Goal: Navigation & Orientation: Find specific page/section

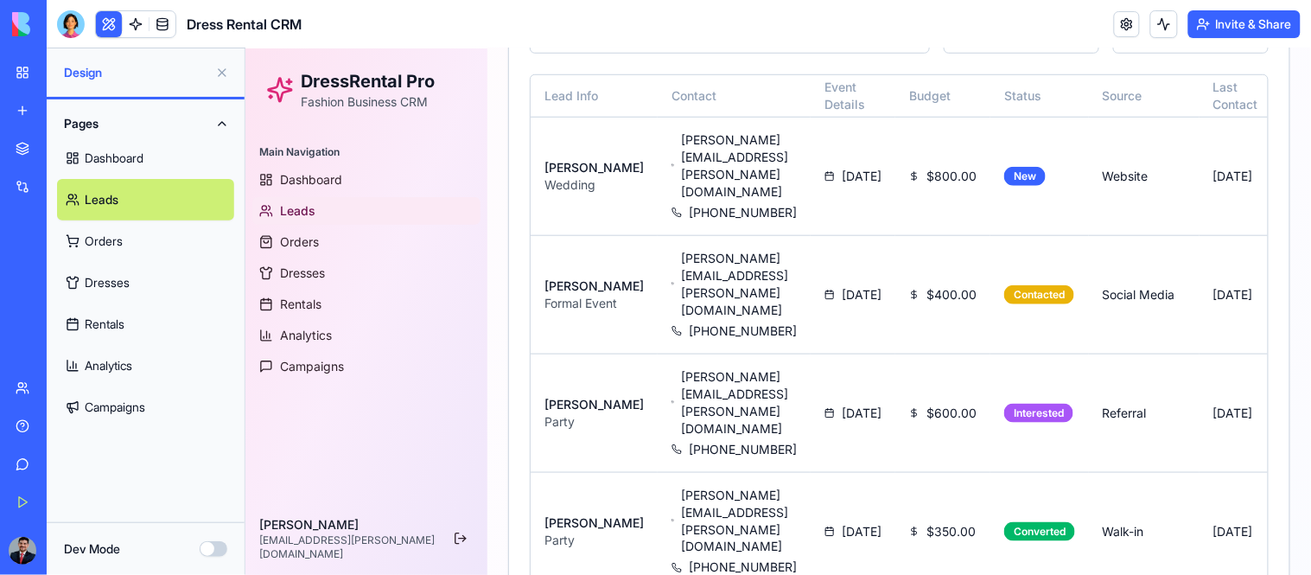
scroll to position [0, 133]
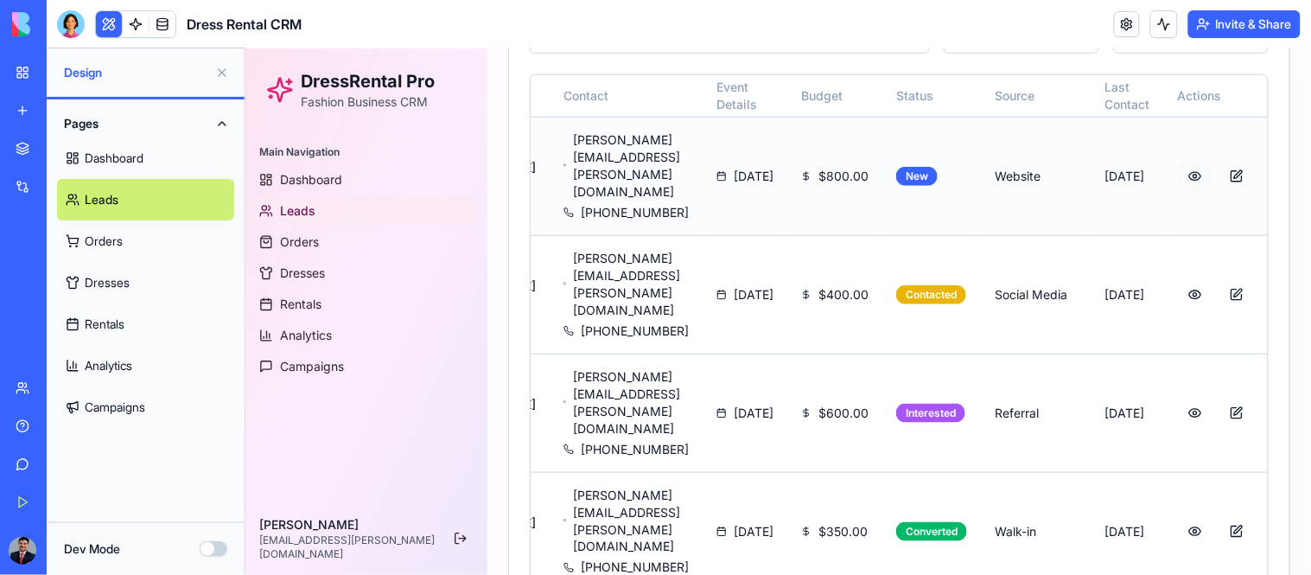
click at [1181, 160] on button at bounding box center [1194, 175] width 35 height 31
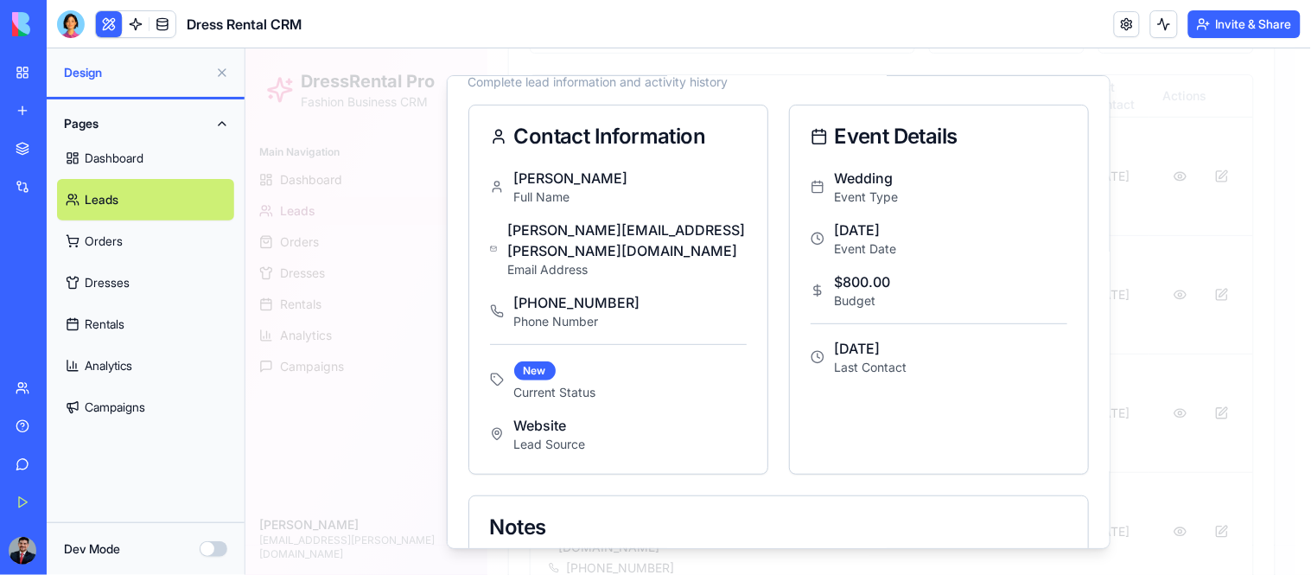
scroll to position [0, 0]
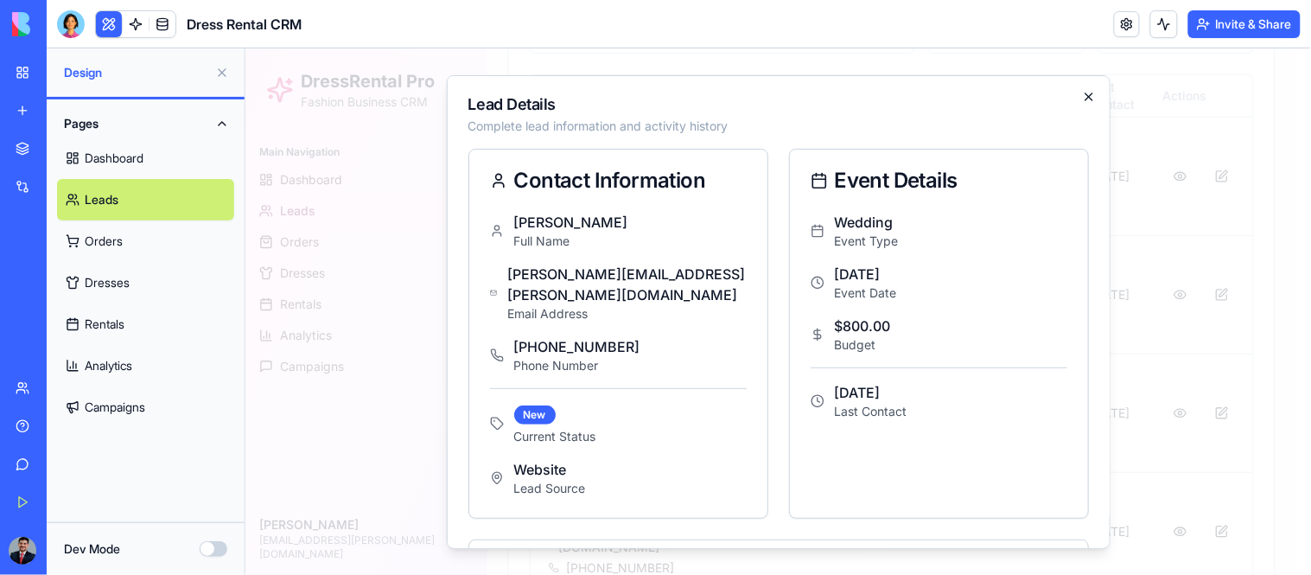
click at [1081, 92] on icon "button" at bounding box center [1088, 95] width 14 height 14
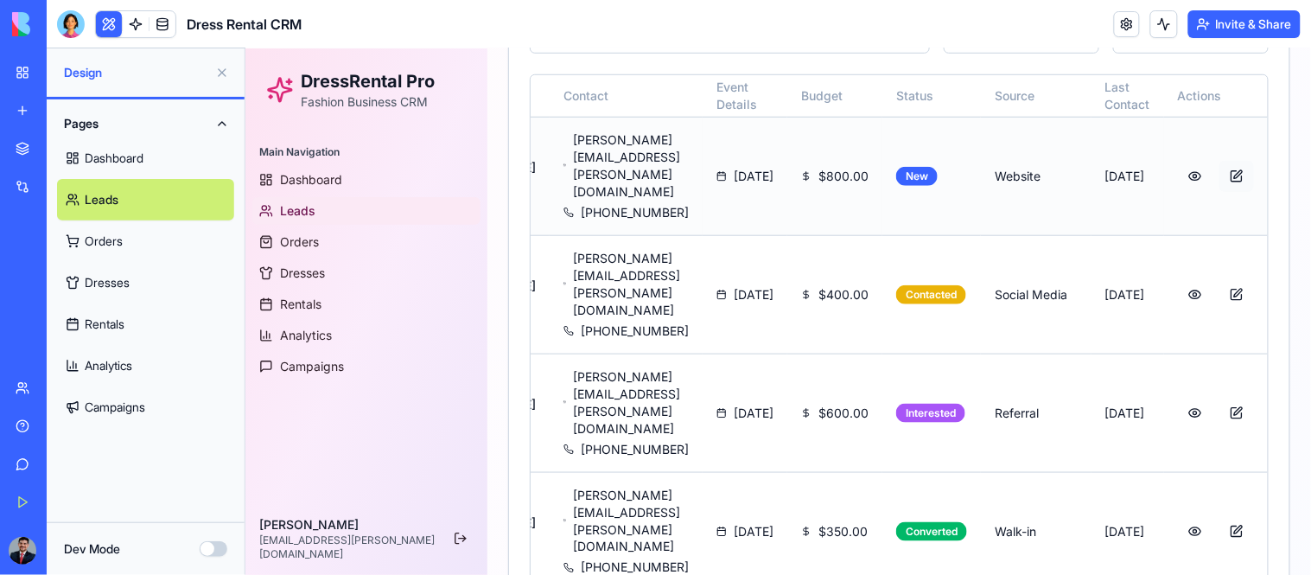
click at [1232, 160] on button at bounding box center [1236, 175] width 35 height 31
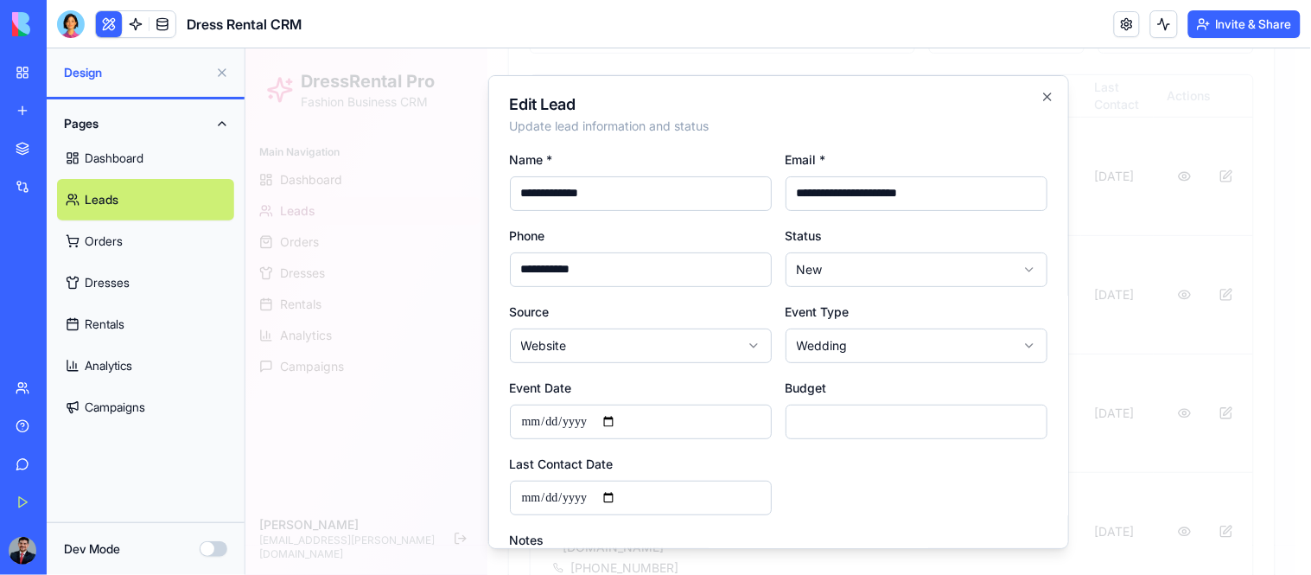
click at [206, 541] on button "Dev Mode" at bounding box center [214, 549] width 28 height 16
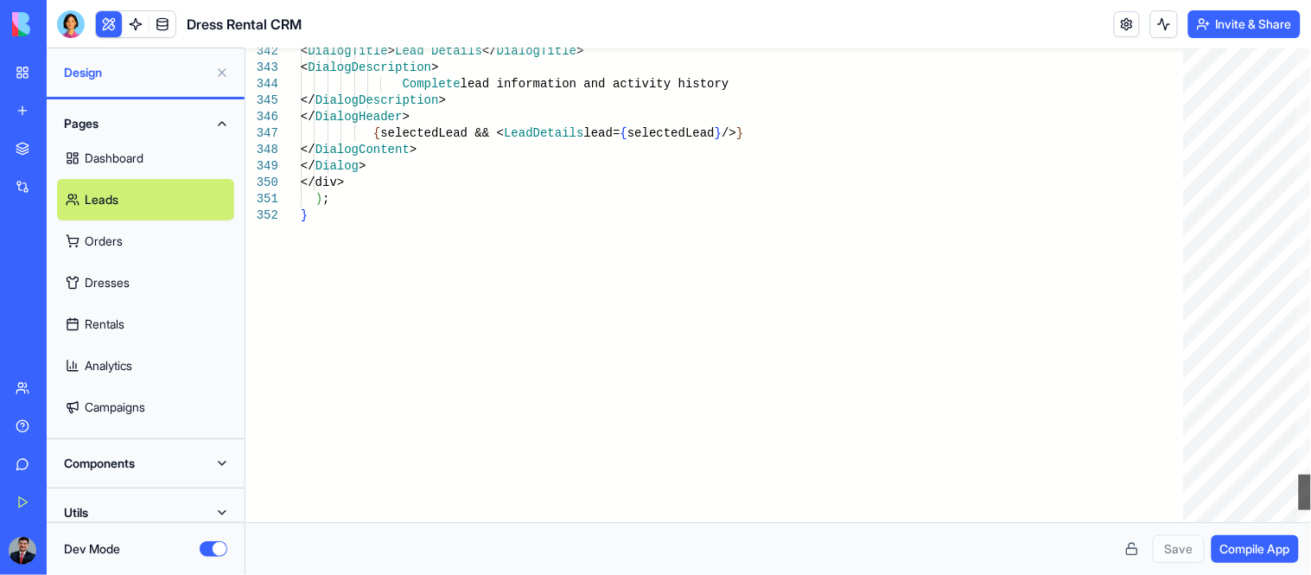
click at [1311, 477] on div at bounding box center [1305, 492] width 12 height 35
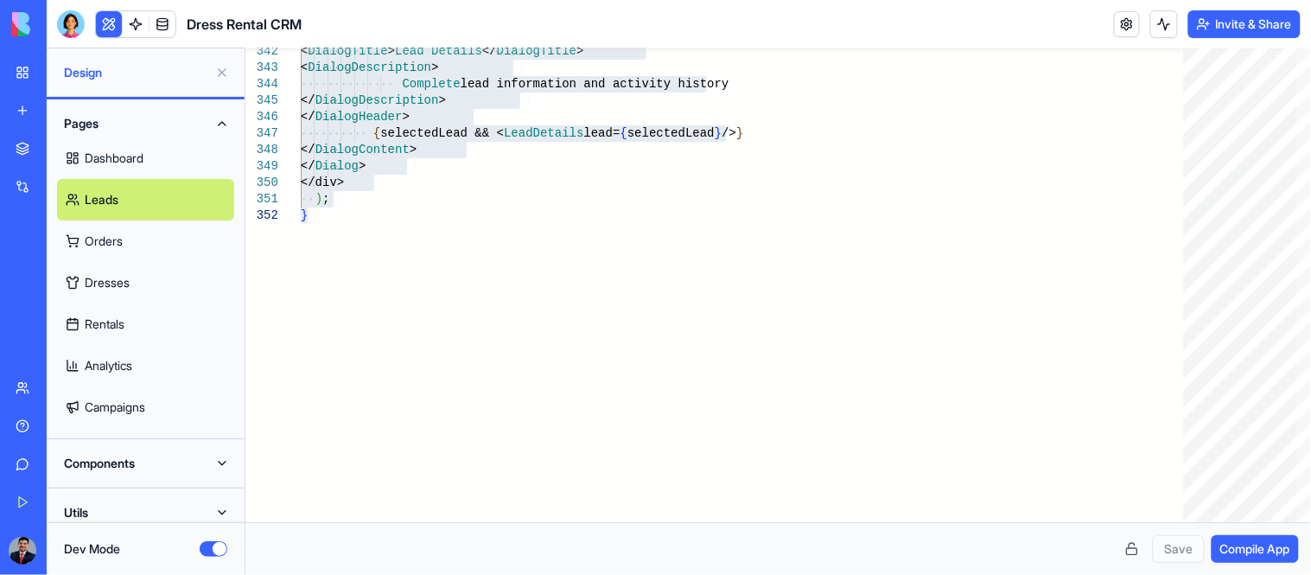
click at [149, 156] on link "Dashboard" at bounding box center [145, 157] width 177 height 41
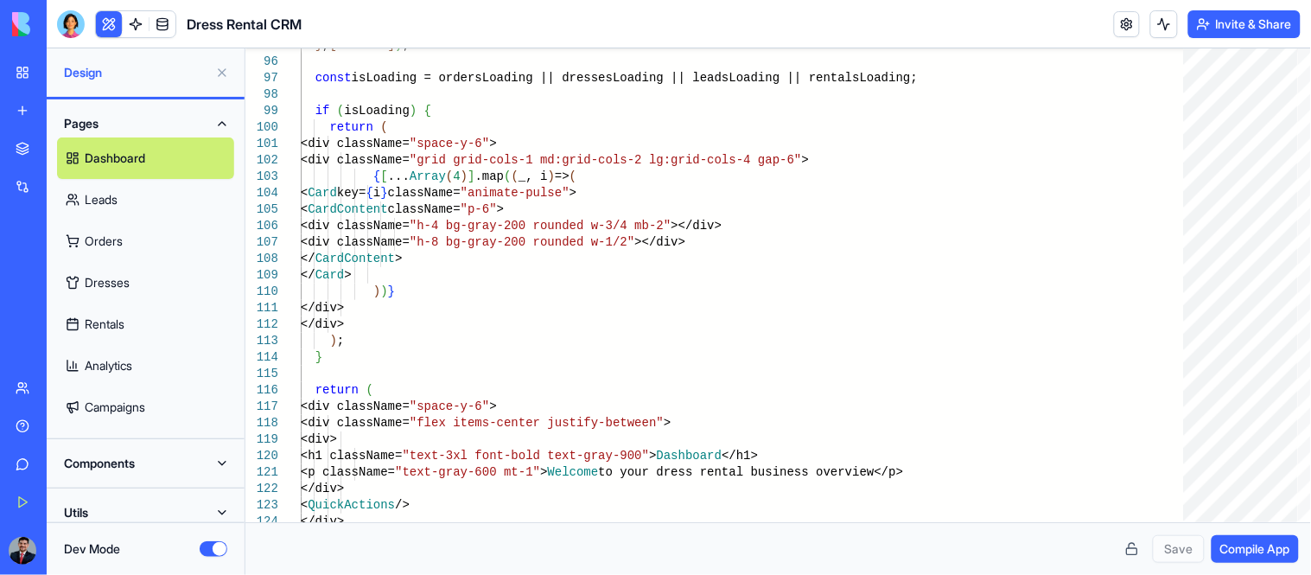
click at [73, 193] on link "Leads" at bounding box center [145, 199] width 177 height 41
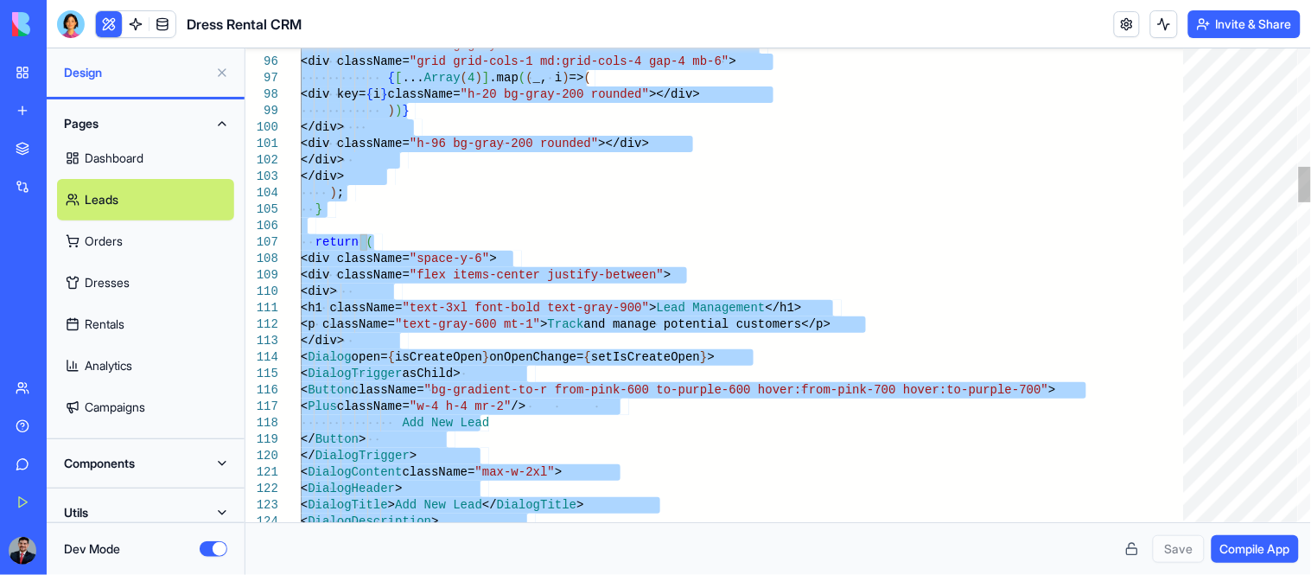
type textarea "**********"
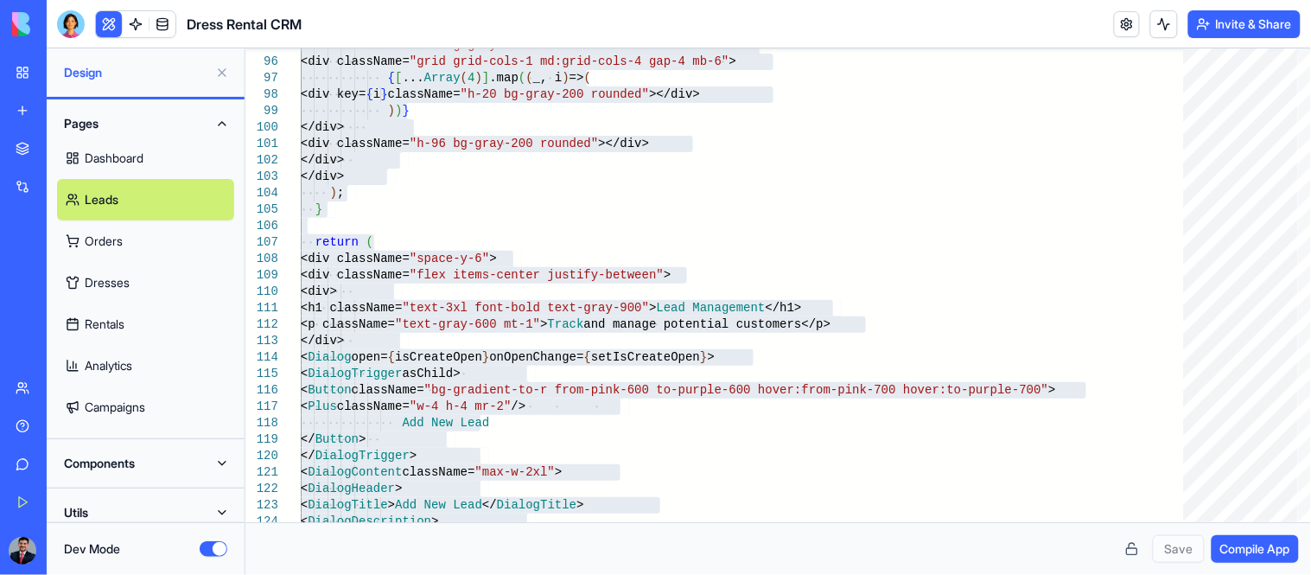
click at [19, 73] on link "My Workspace" at bounding box center [39, 72] width 69 height 35
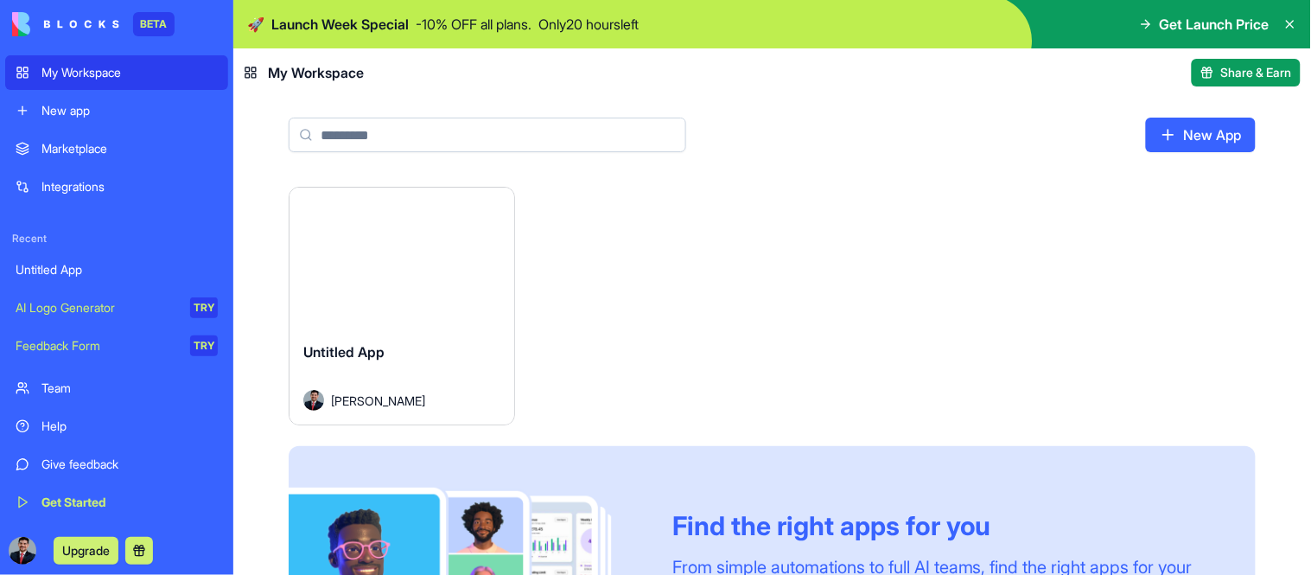
click at [455, 372] on div "Untitled App" at bounding box center [401, 365] width 197 height 48
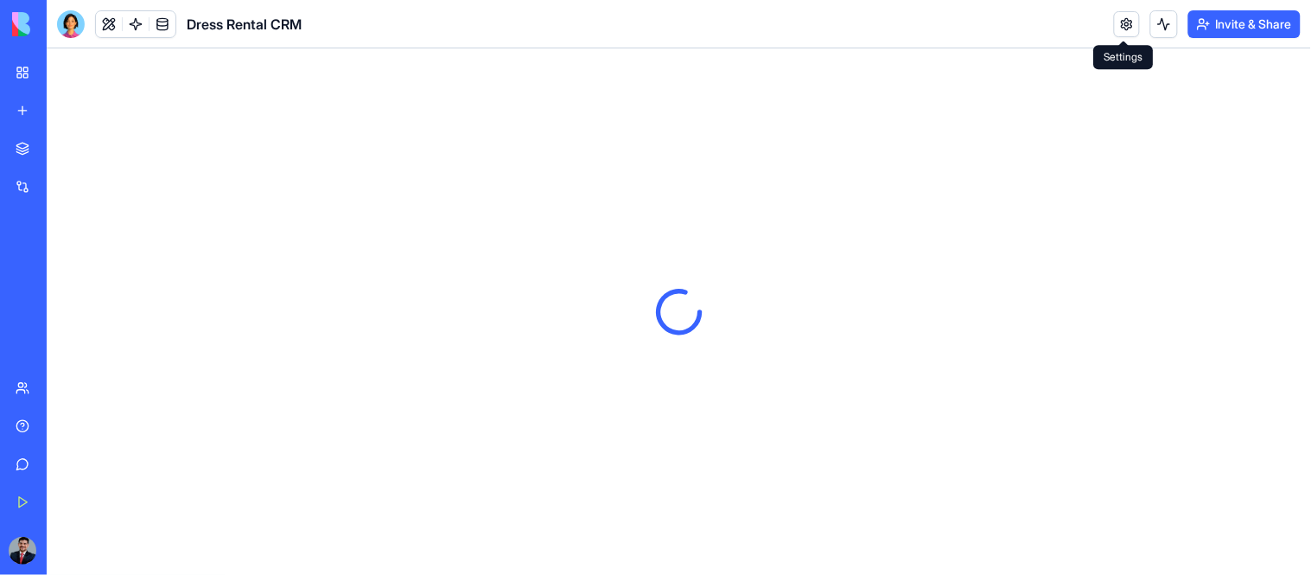
click at [1122, 27] on link at bounding box center [1127, 24] width 26 height 26
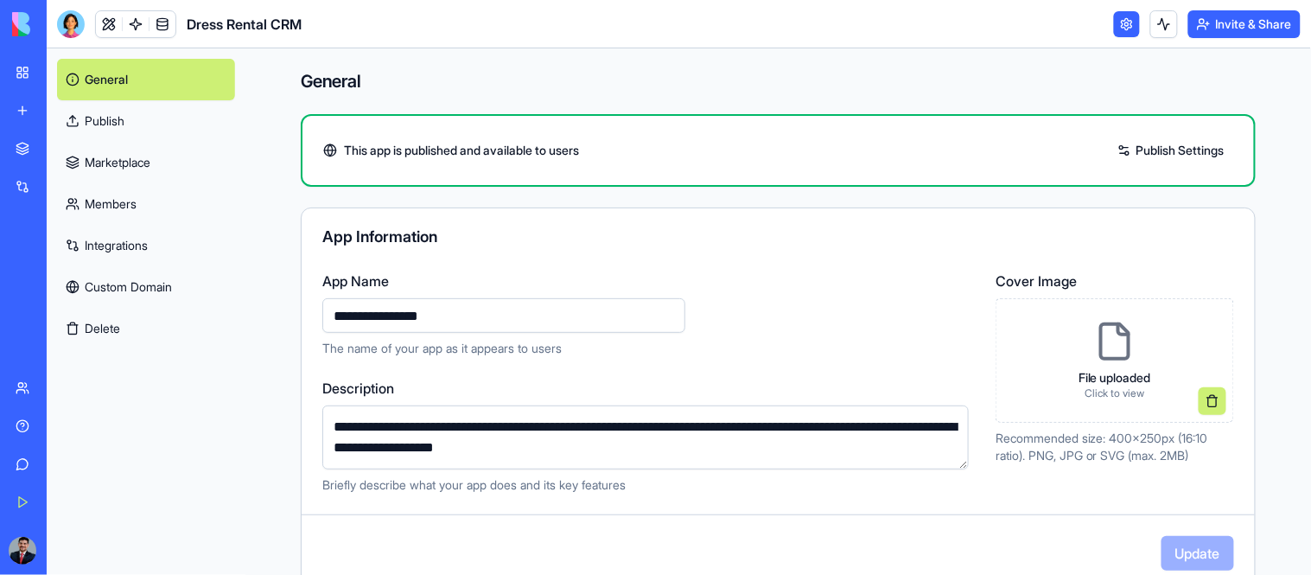
click at [124, 170] on link "Marketplace" at bounding box center [146, 162] width 178 height 41
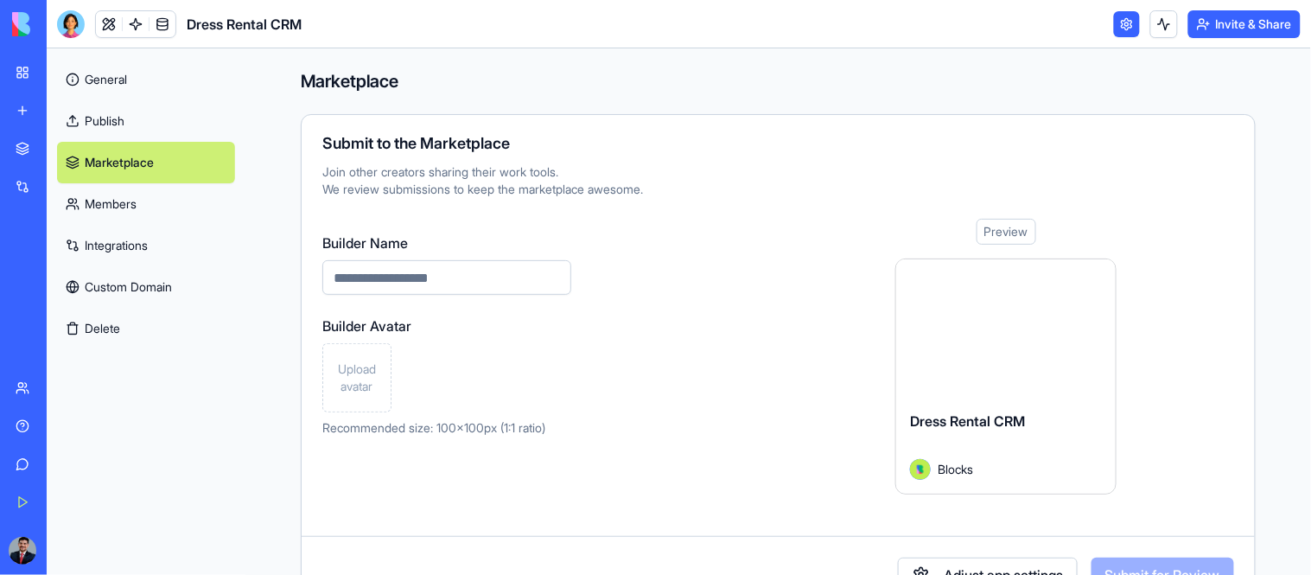
click at [98, 208] on link "Members" at bounding box center [146, 203] width 178 height 41
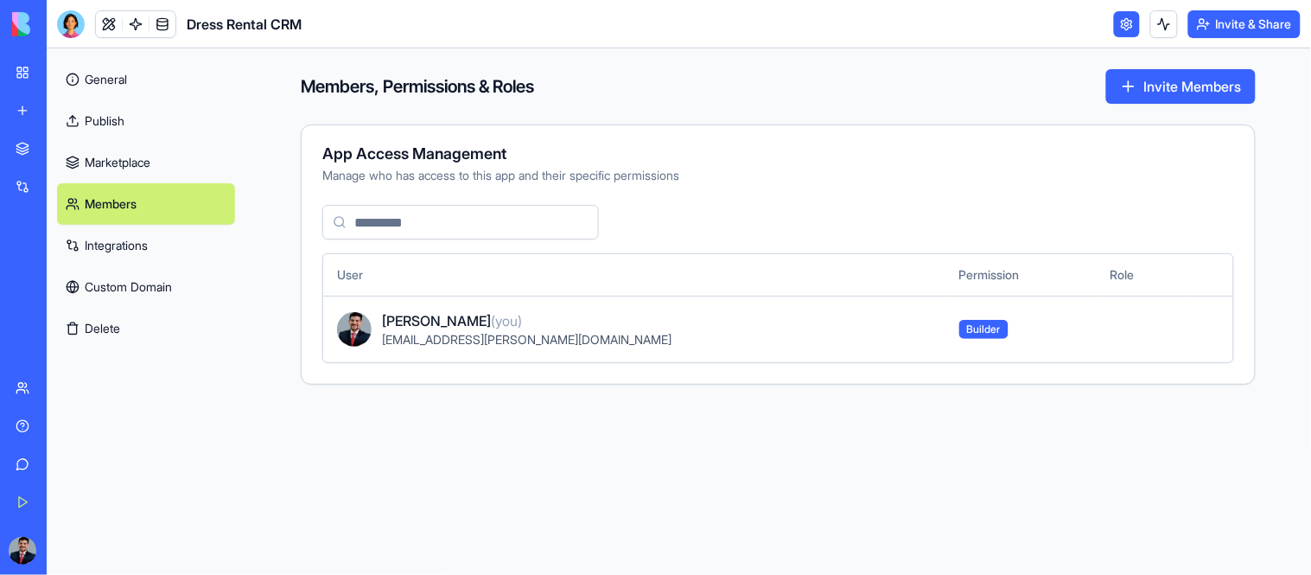
click at [128, 177] on link "Marketplace" at bounding box center [146, 162] width 178 height 41
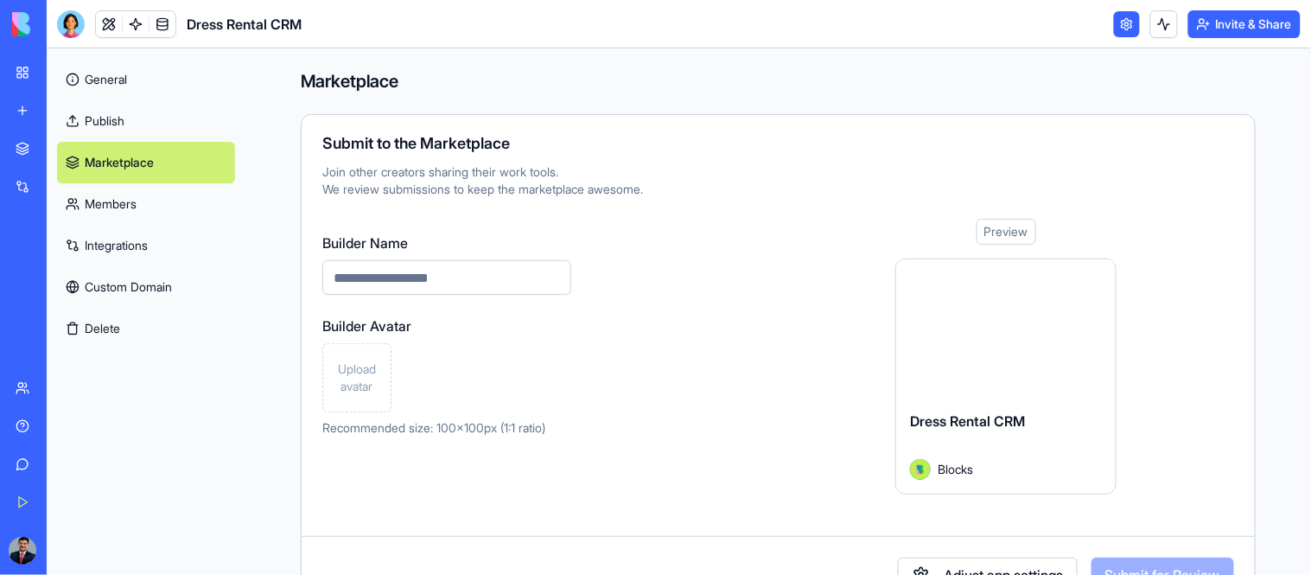
scroll to position [58, 0]
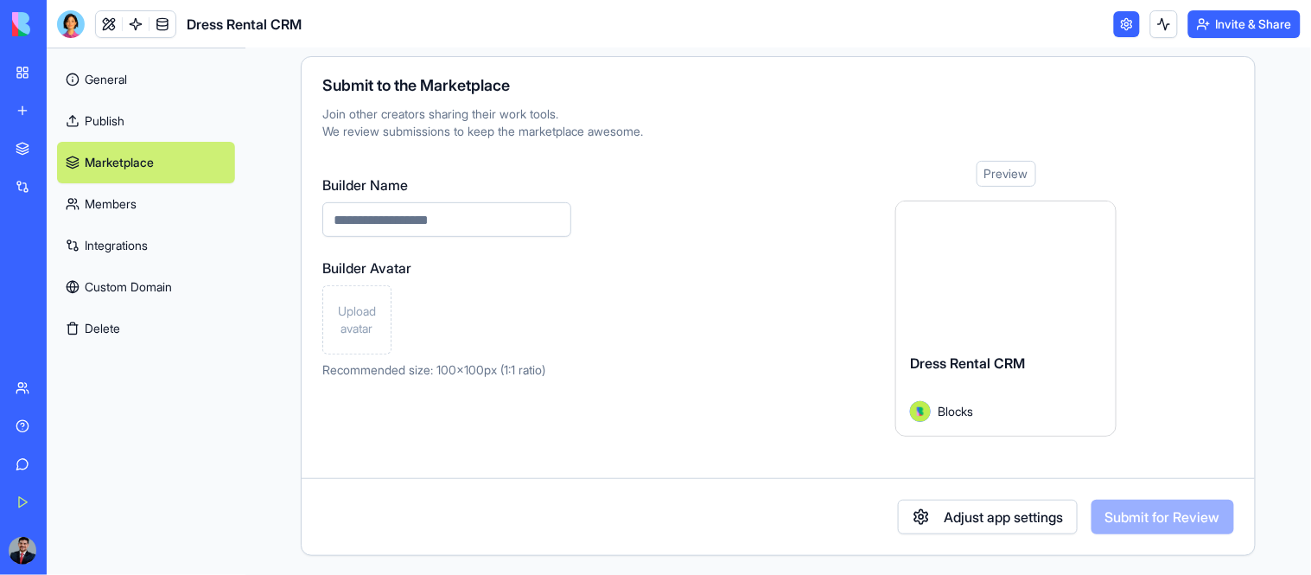
click at [118, 201] on link "Members" at bounding box center [146, 203] width 178 height 41
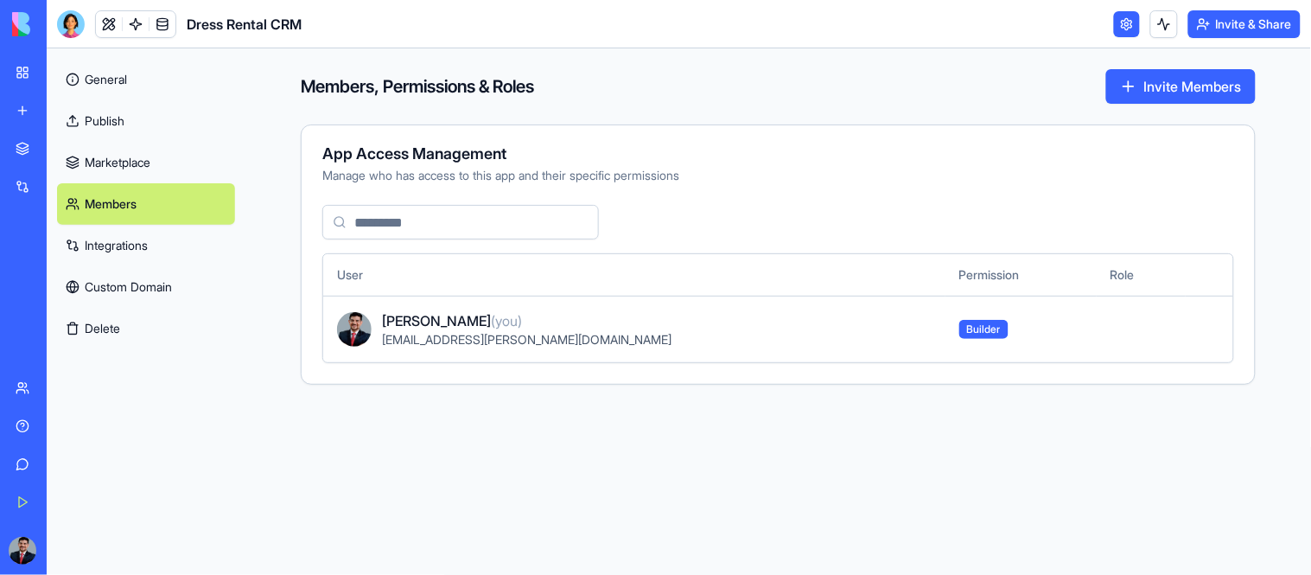
click at [134, 242] on link "Integrations" at bounding box center [146, 245] width 178 height 41
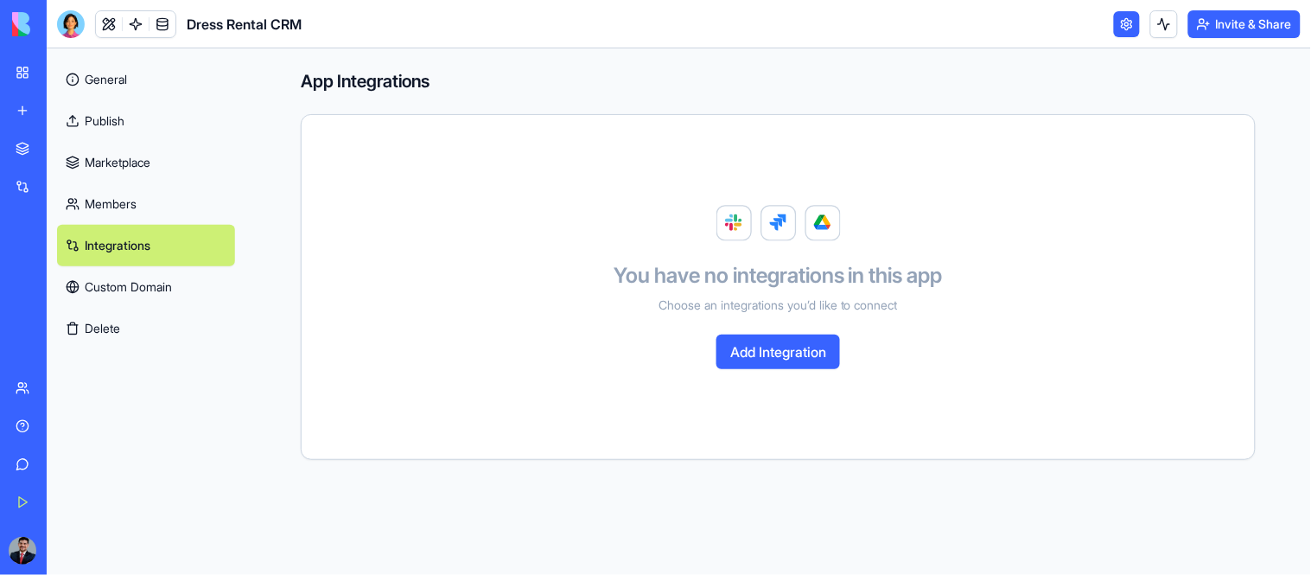
click at [142, 274] on link "Custom Domain" at bounding box center [146, 286] width 178 height 41
click at [150, 191] on link "Members" at bounding box center [146, 203] width 178 height 41
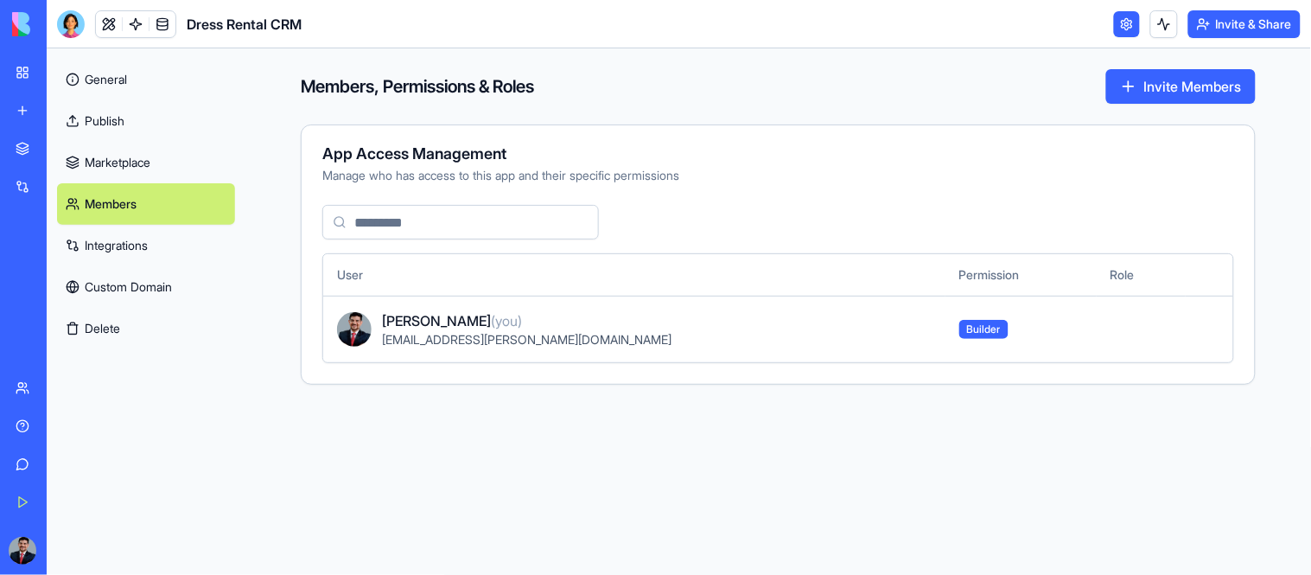
click at [150, 167] on link "Marketplace" at bounding box center [146, 162] width 178 height 41
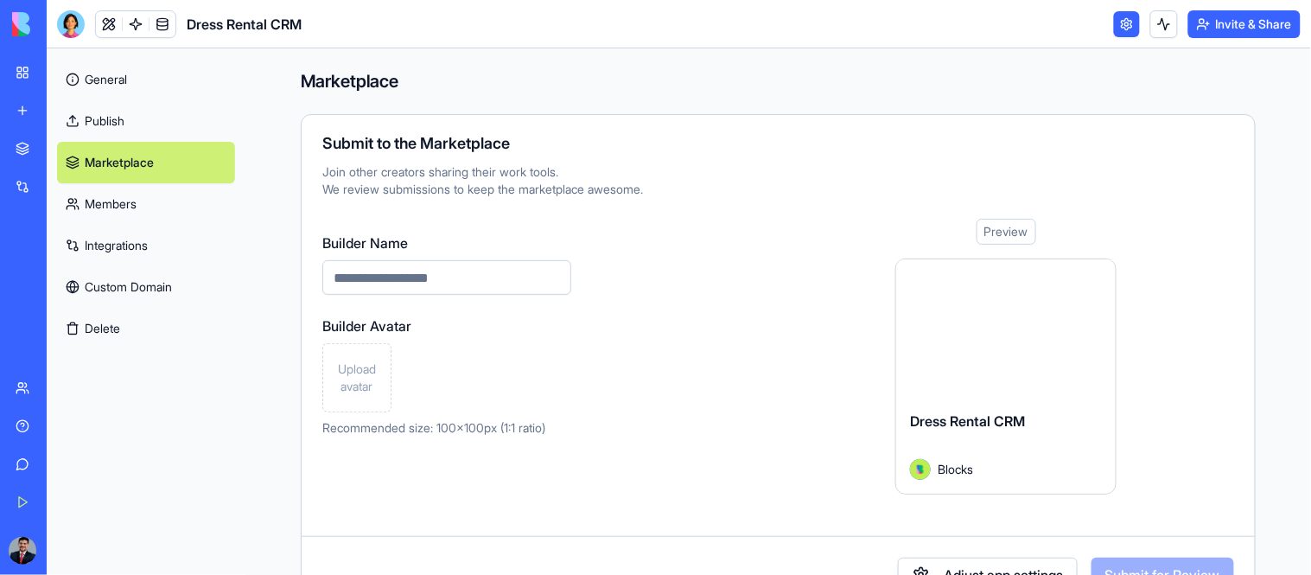
click at [142, 134] on link "Publish" at bounding box center [146, 120] width 178 height 41
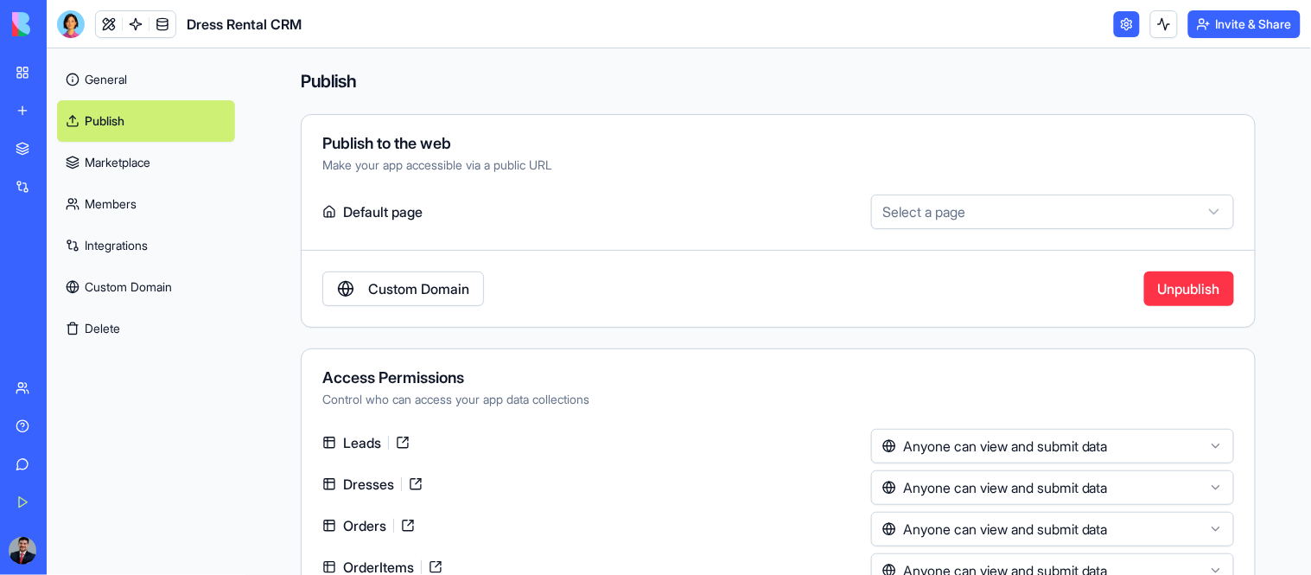
scroll to position [137, 0]
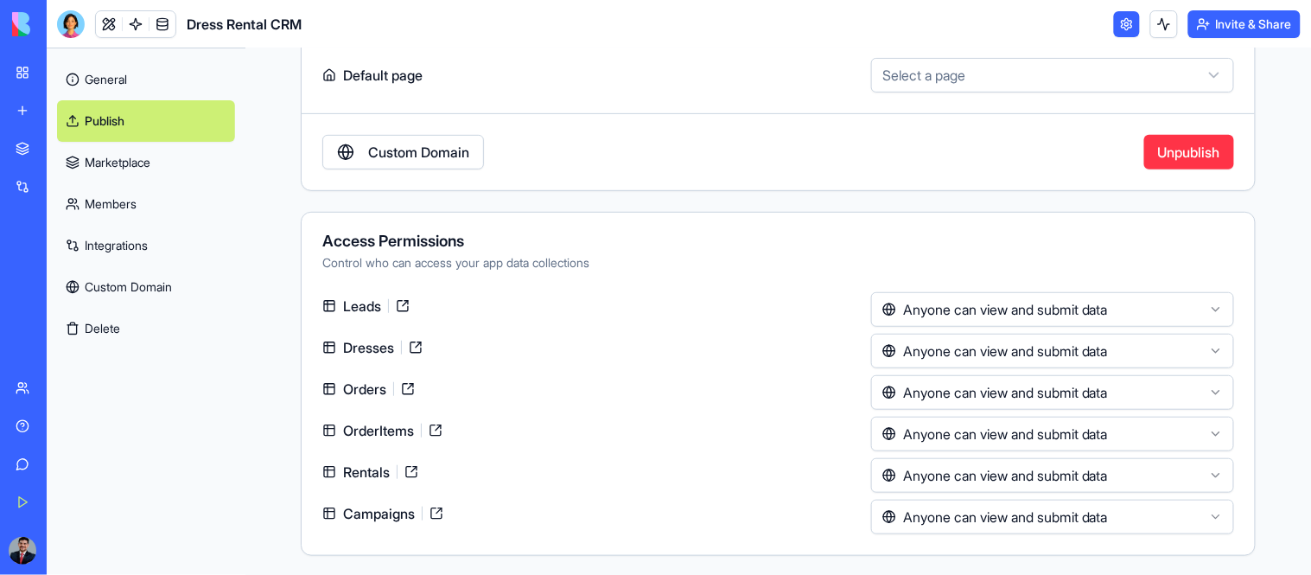
click at [18, 64] on link "My Workspace" at bounding box center [39, 72] width 69 height 35
